Goal: Information Seeking & Learning: Find specific fact

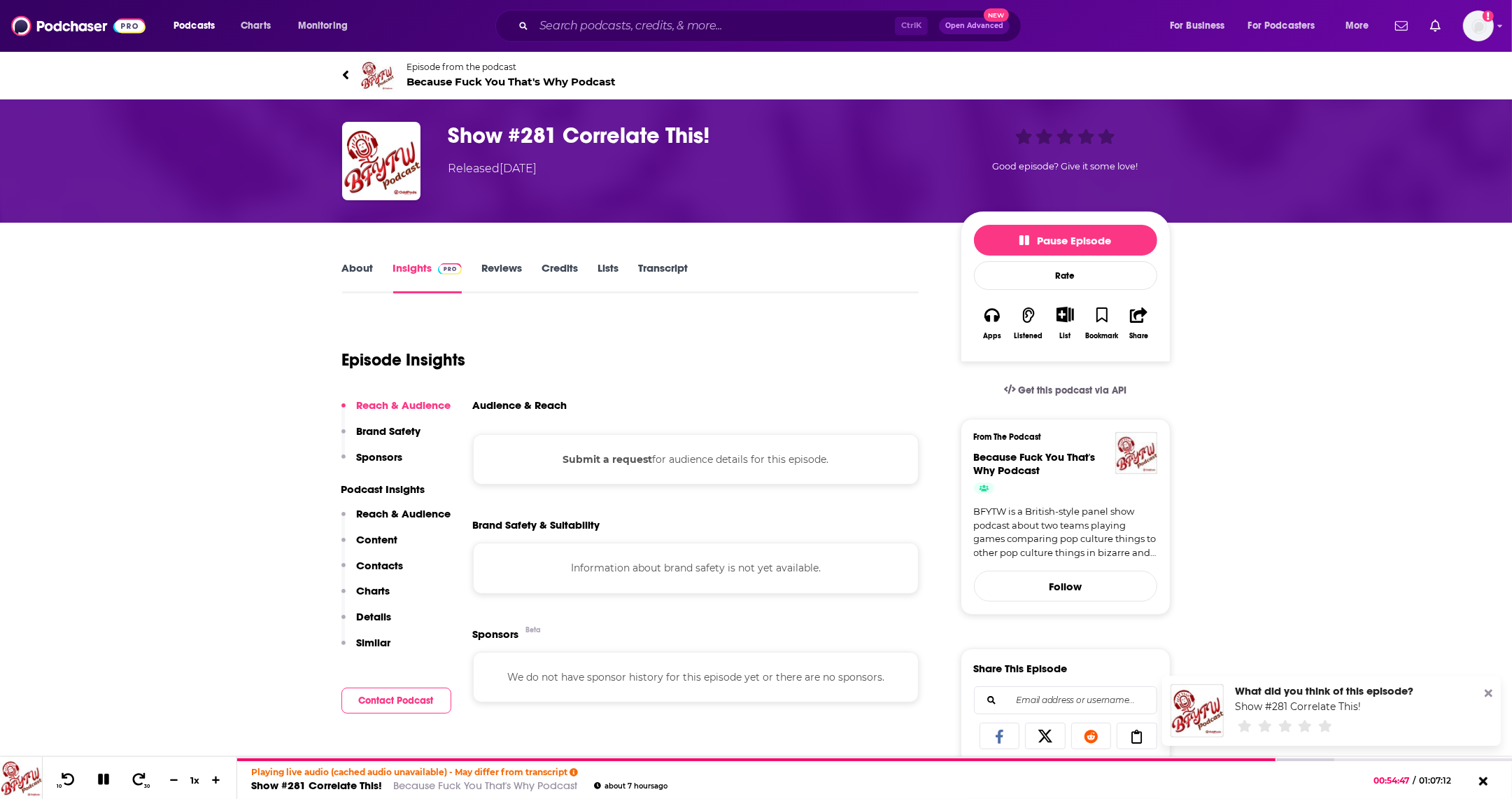
click at [352, 271] on link "About" at bounding box center [358, 277] width 31 height 32
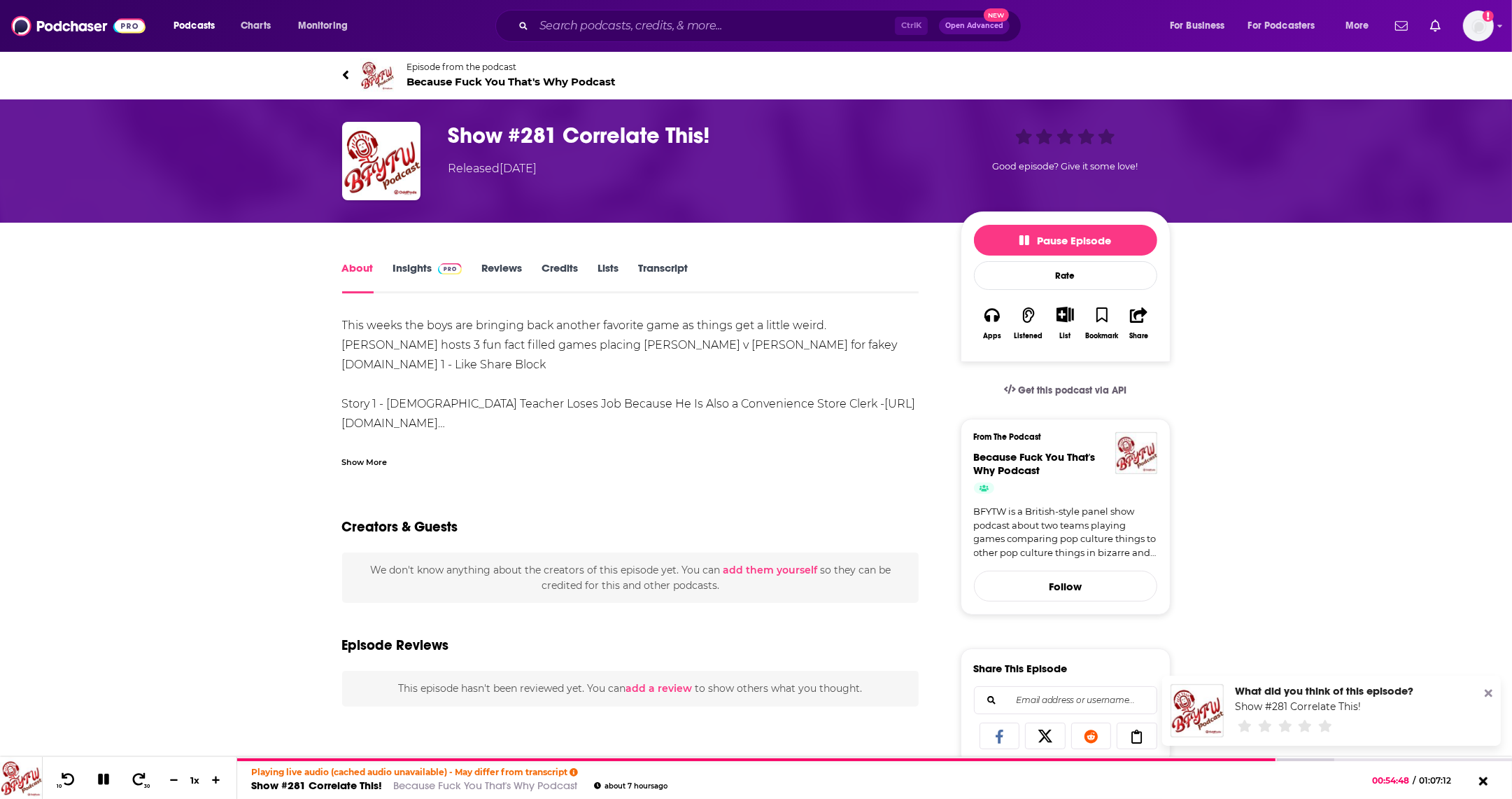
click at [416, 277] on link "Insights" at bounding box center [428, 277] width 70 height 32
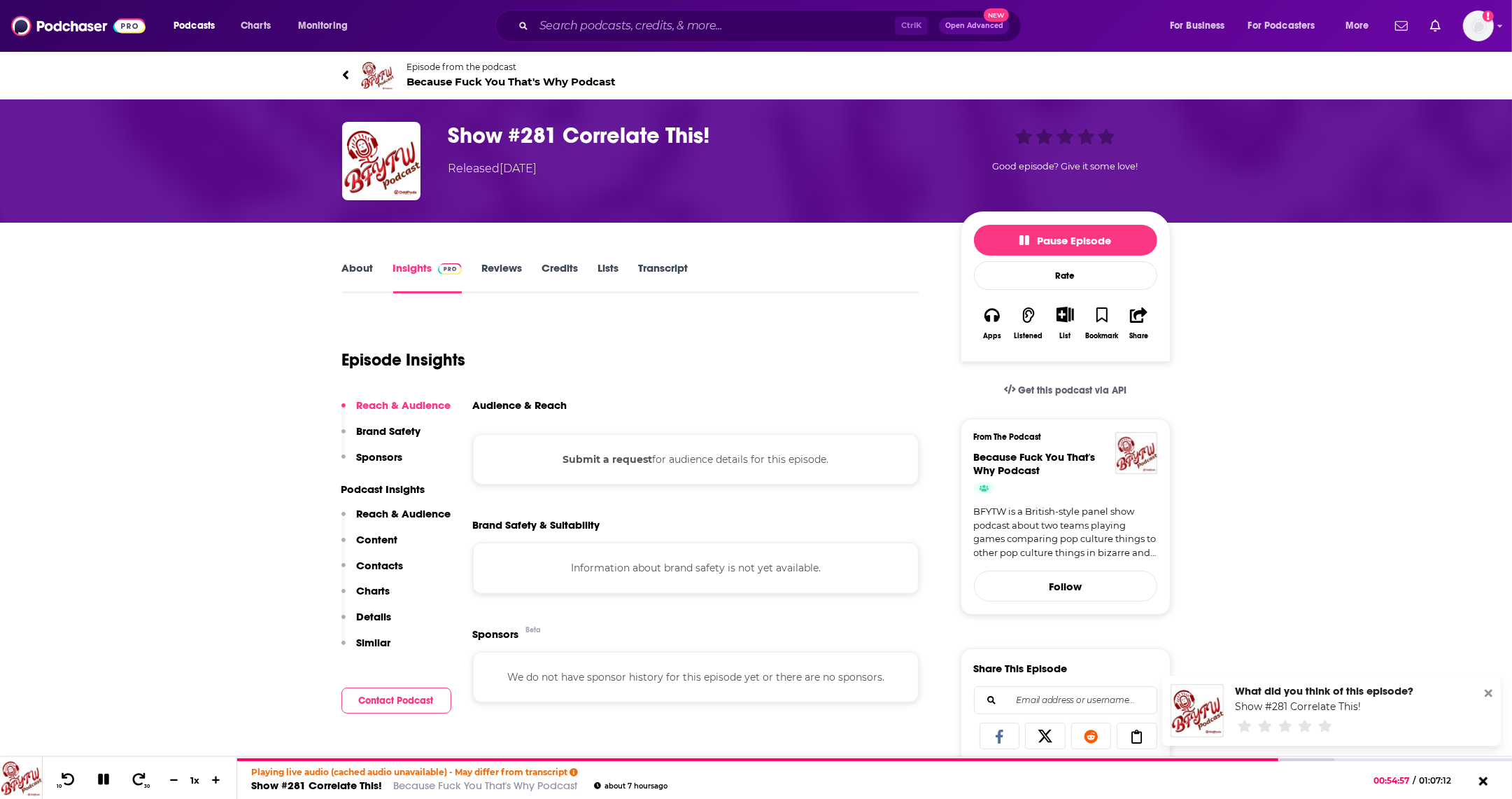
click at [462, 81] on span "Because Fuck You That's Why Podcast" at bounding box center [511, 81] width 209 height 14
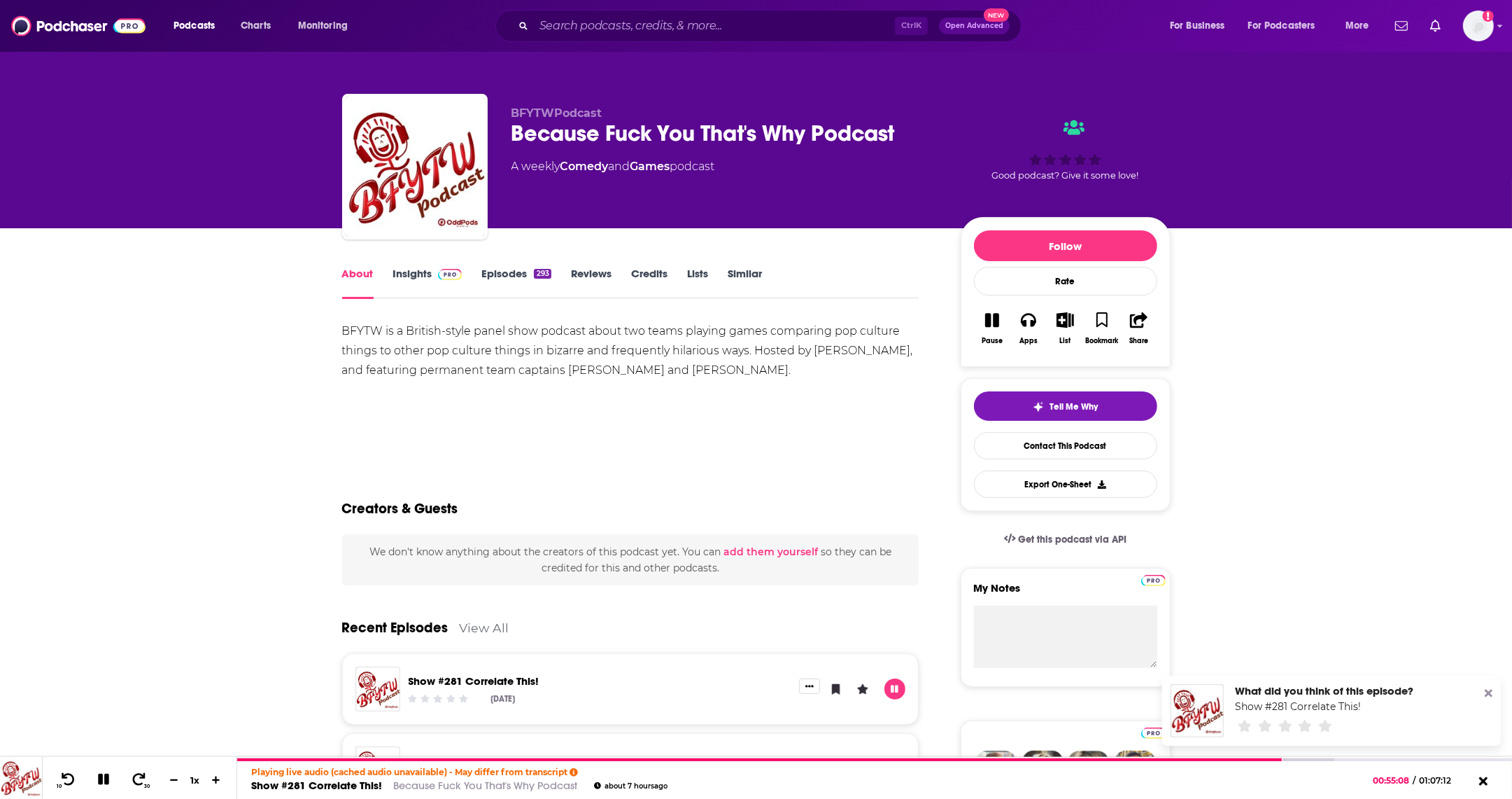
click at [518, 274] on link "Episodes 293" at bounding box center [516, 282] width 70 height 32
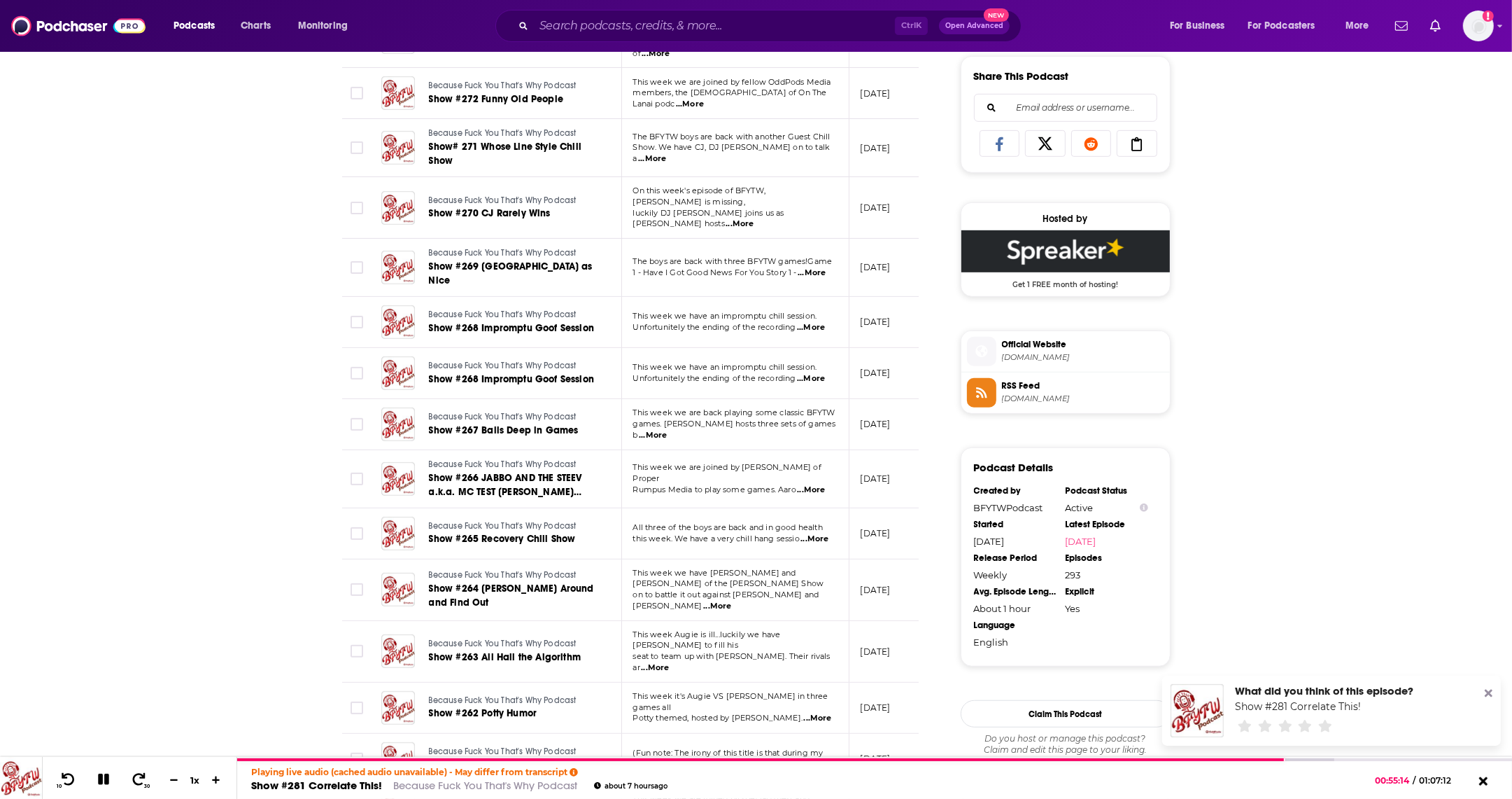
scroll to position [875, 0]
click at [1076, 361] on span "[DOMAIN_NAME]" at bounding box center [1083, 355] width 162 height 10
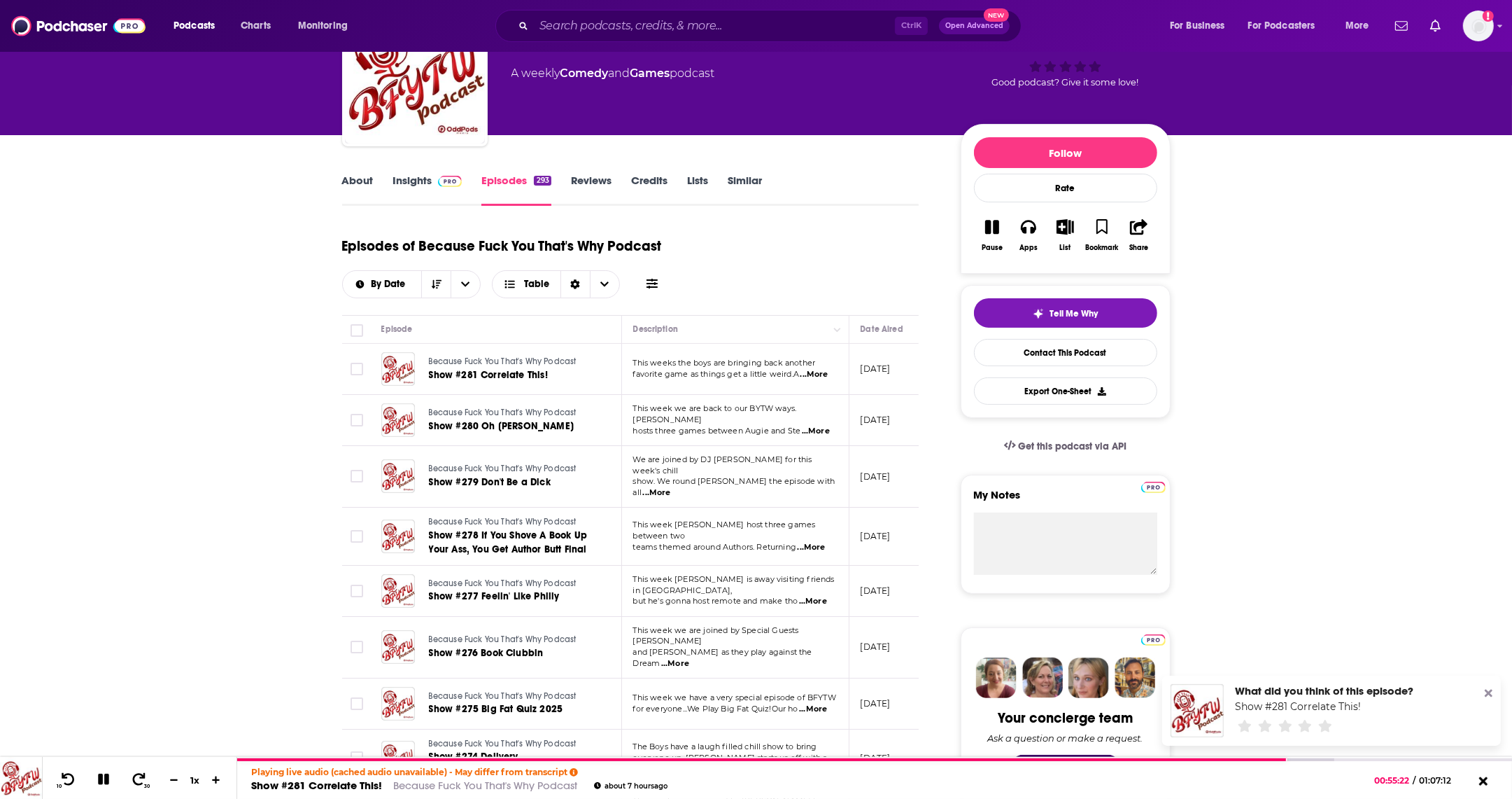
scroll to position [0, 0]
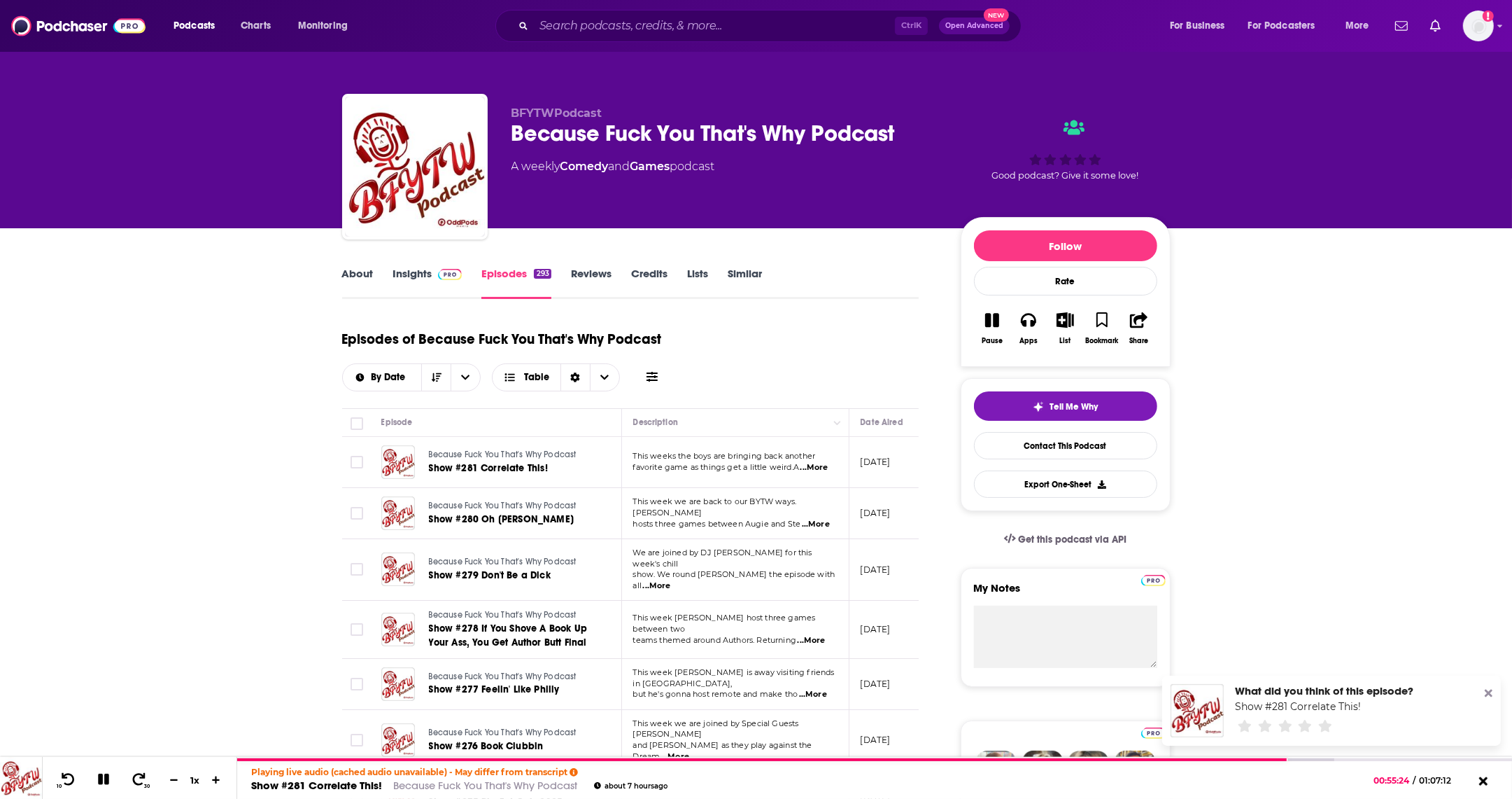
click at [357, 271] on link "About" at bounding box center [358, 282] width 31 height 32
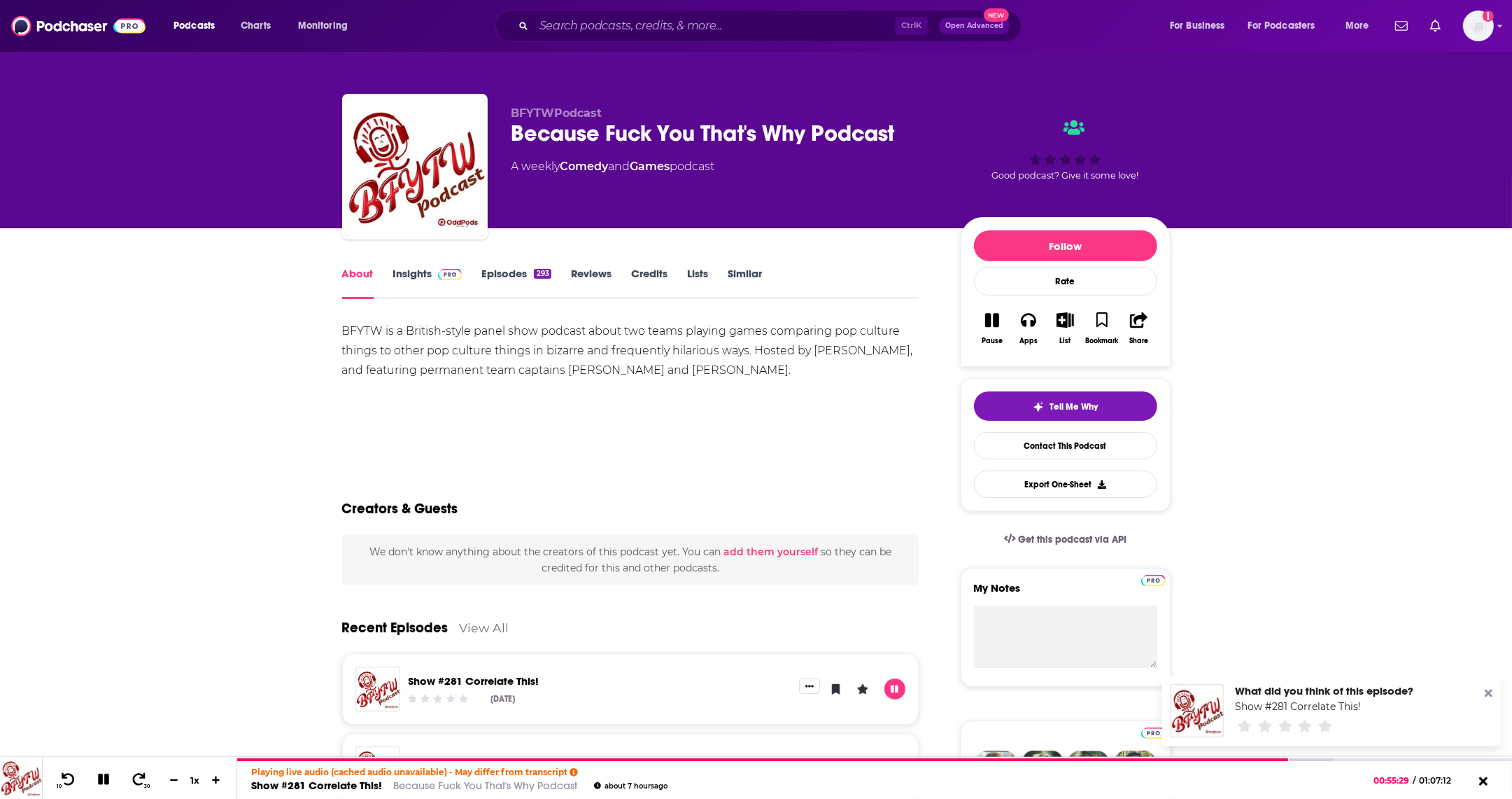
click at [490, 274] on link "Episodes 293" at bounding box center [516, 282] width 70 height 32
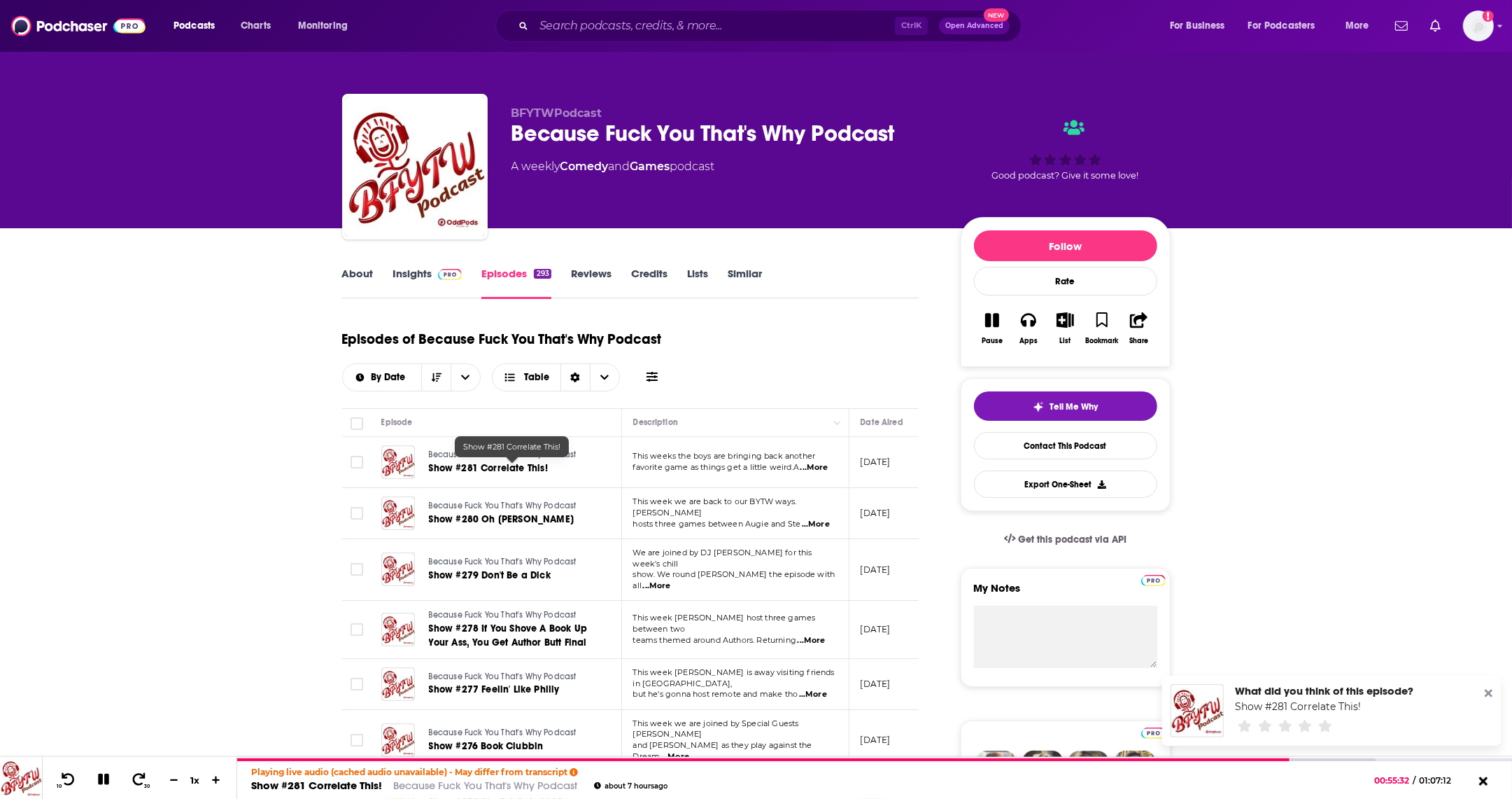
click at [500, 473] on span "Show #281 Correlate This!" at bounding box center [488, 468] width 119 height 12
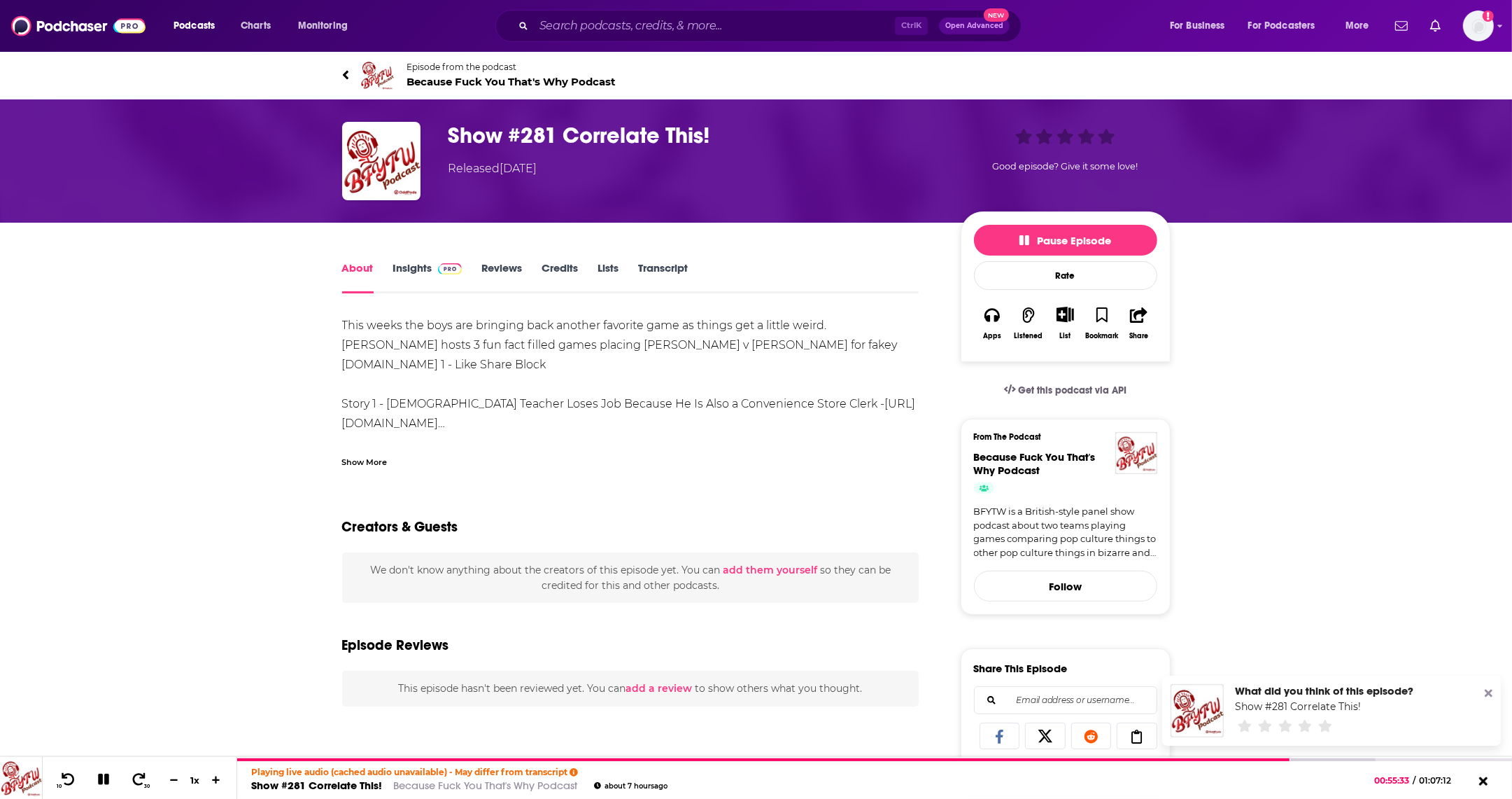
click at [658, 275] on link "Transcript" at bounding box center [663, 277] width 50 height 32
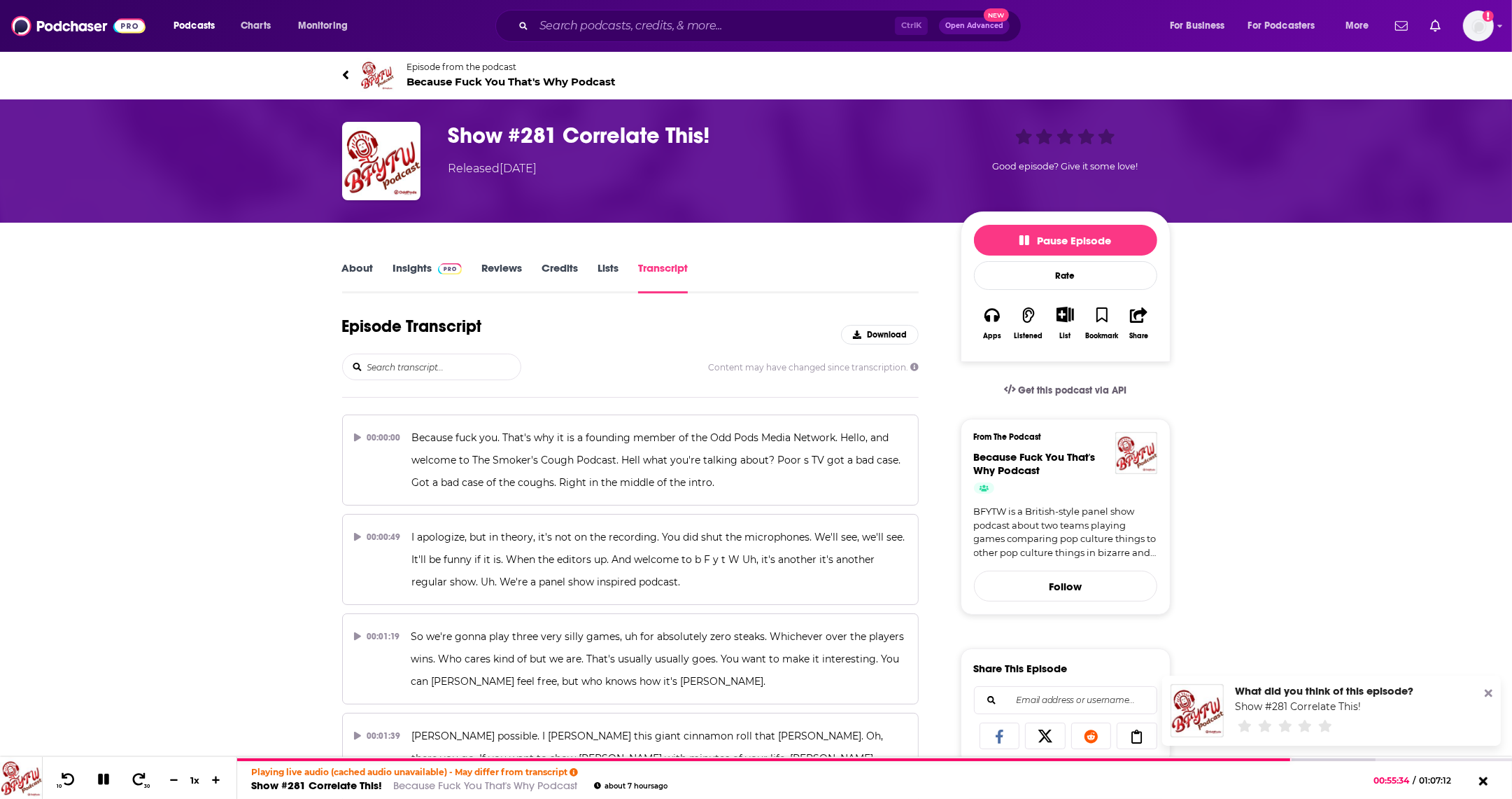
click at [410, 362] on input "search" at bounding box center [444, 367] width 154 height 25
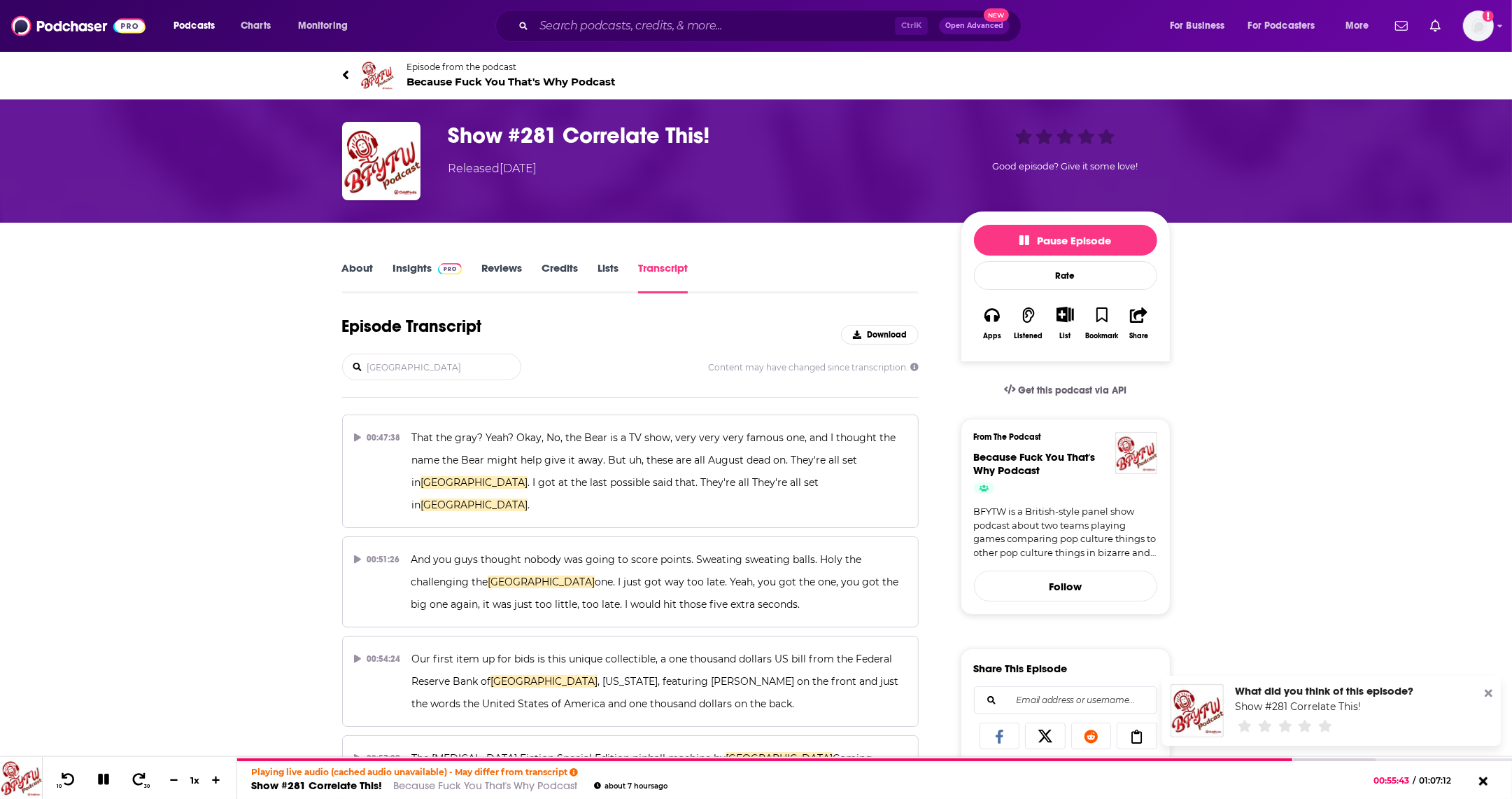
type input "[GEOGRAPHIC_DATA]"
click at [209, 516] on div "About Insights Reviews Credits Lists Transcript Episode Transcript Download chi…" at bounding box center [756, 777] width 1512 height 1110
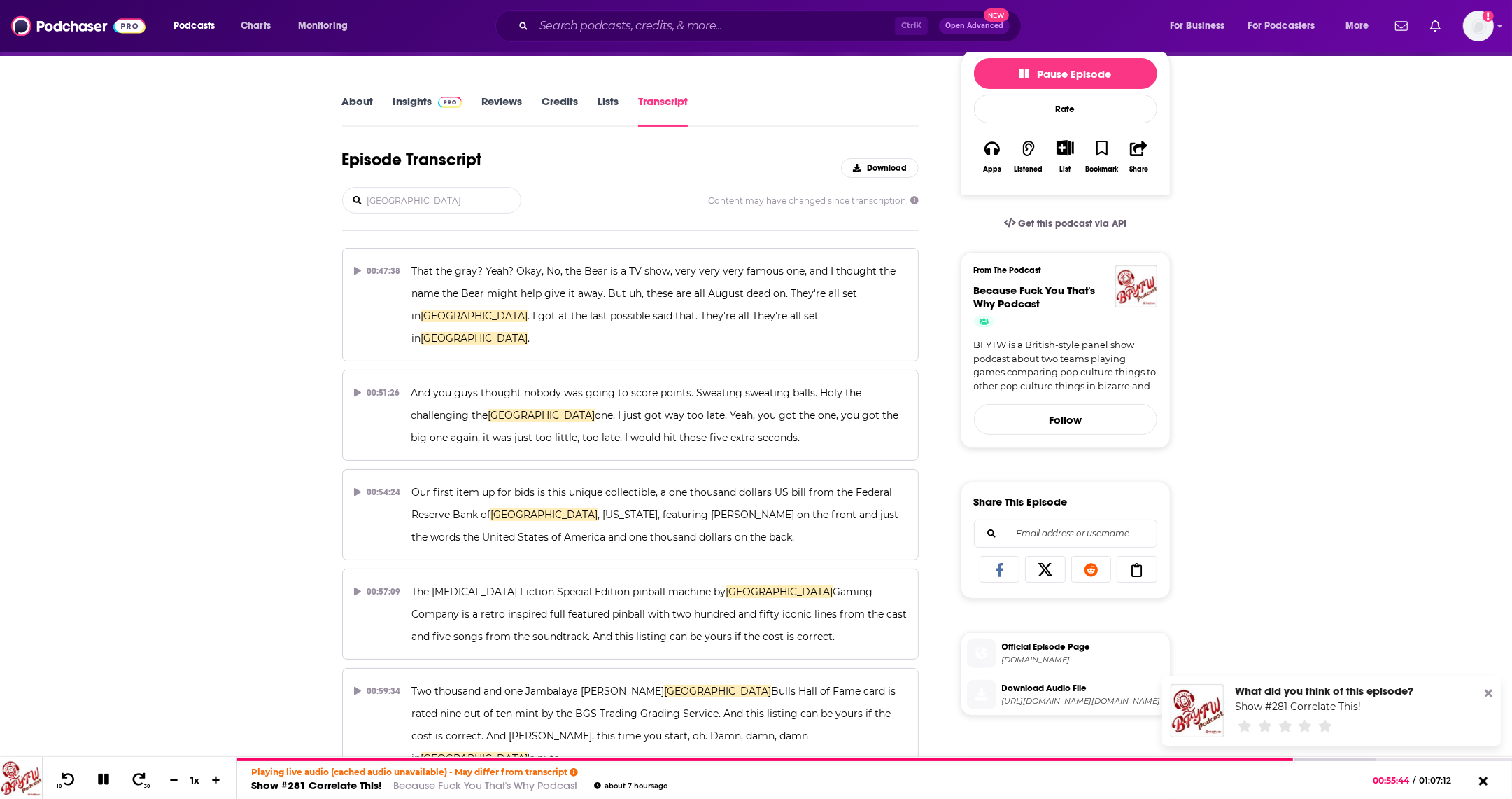
scroll to position [175, 0]
